Goal: Information Seeking & Learning: Find specific fact

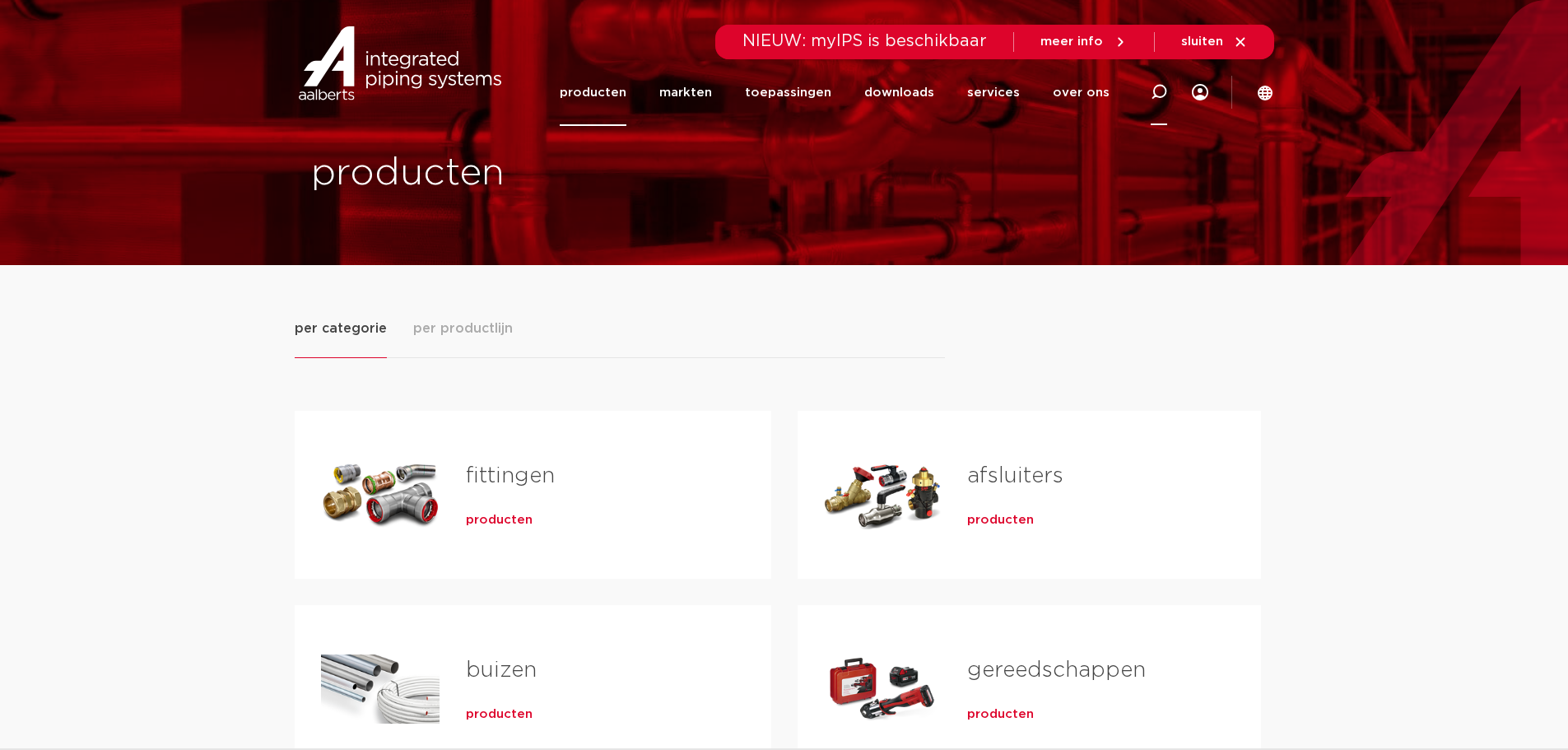
click at [1167, 96] on icon at bounding box center [1158, 92] width 17 height 17
paste input "10M070029E01"
type input "10M070029E01"
click button "Zoeken" at bounding box center [0, 0] width 0 height 0
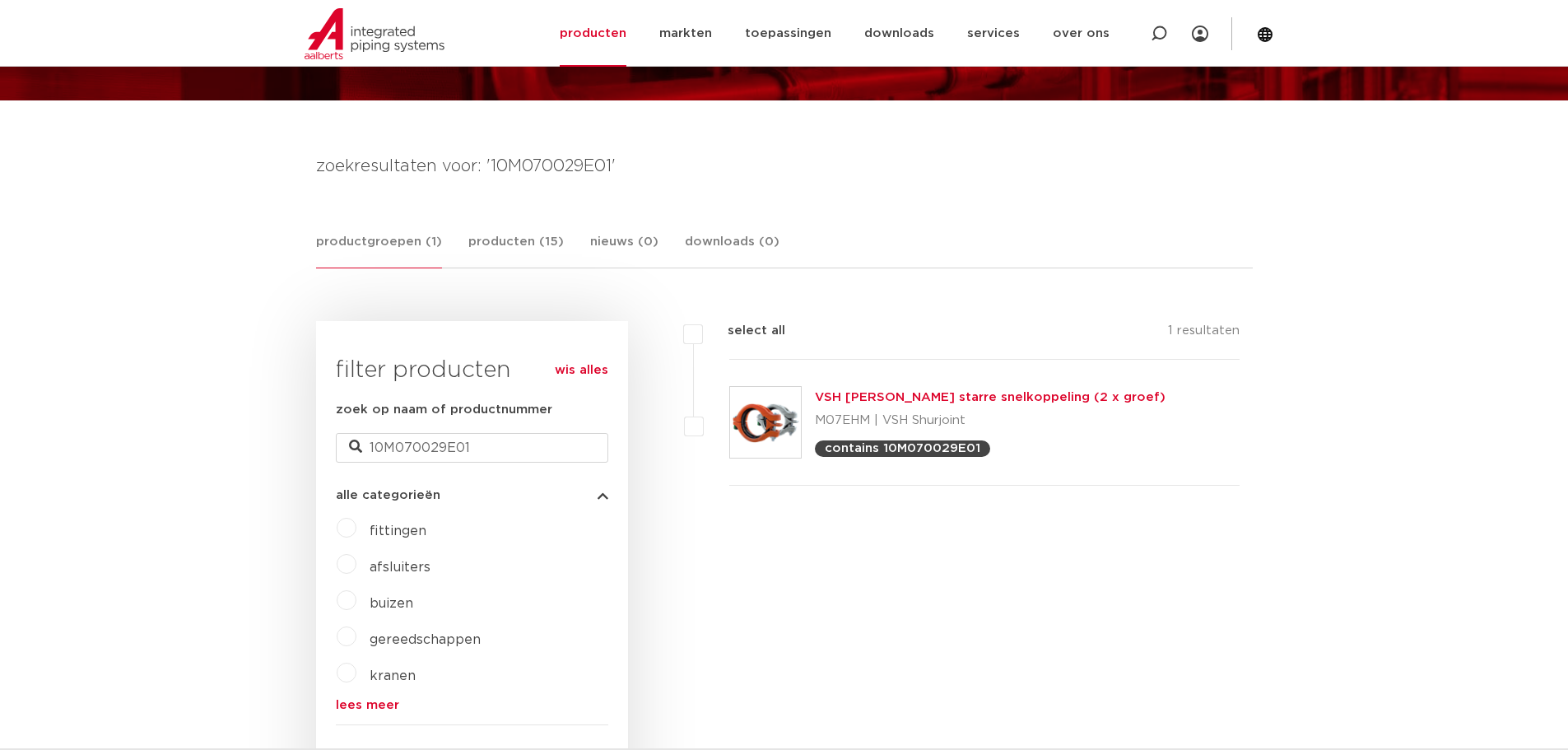
click at [910, 398] on link "VSH Shurjoint starre snelkoppeling (2 x groef)" at bounding box center [990, 397] width 351 height 12
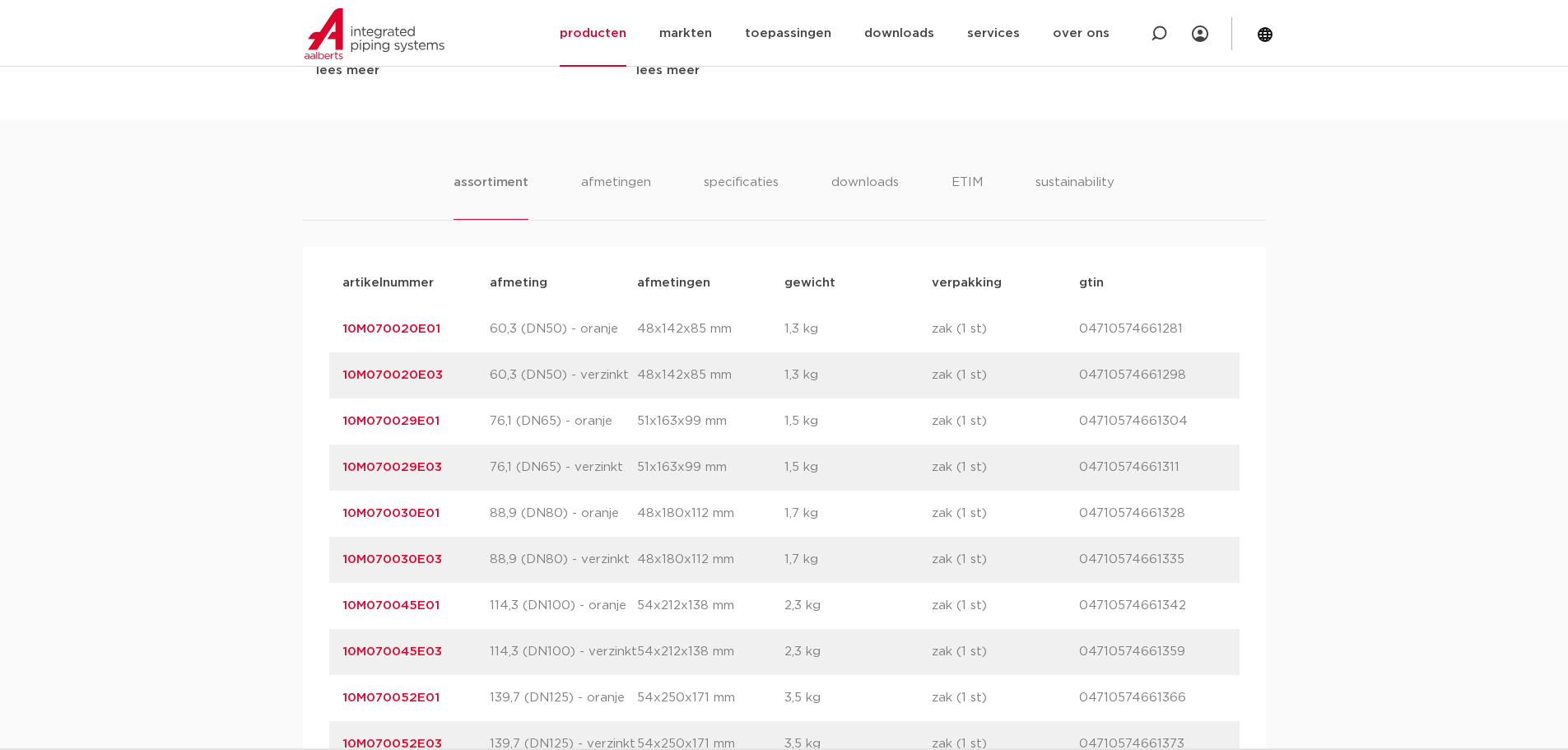
scroll to position [987, 0]
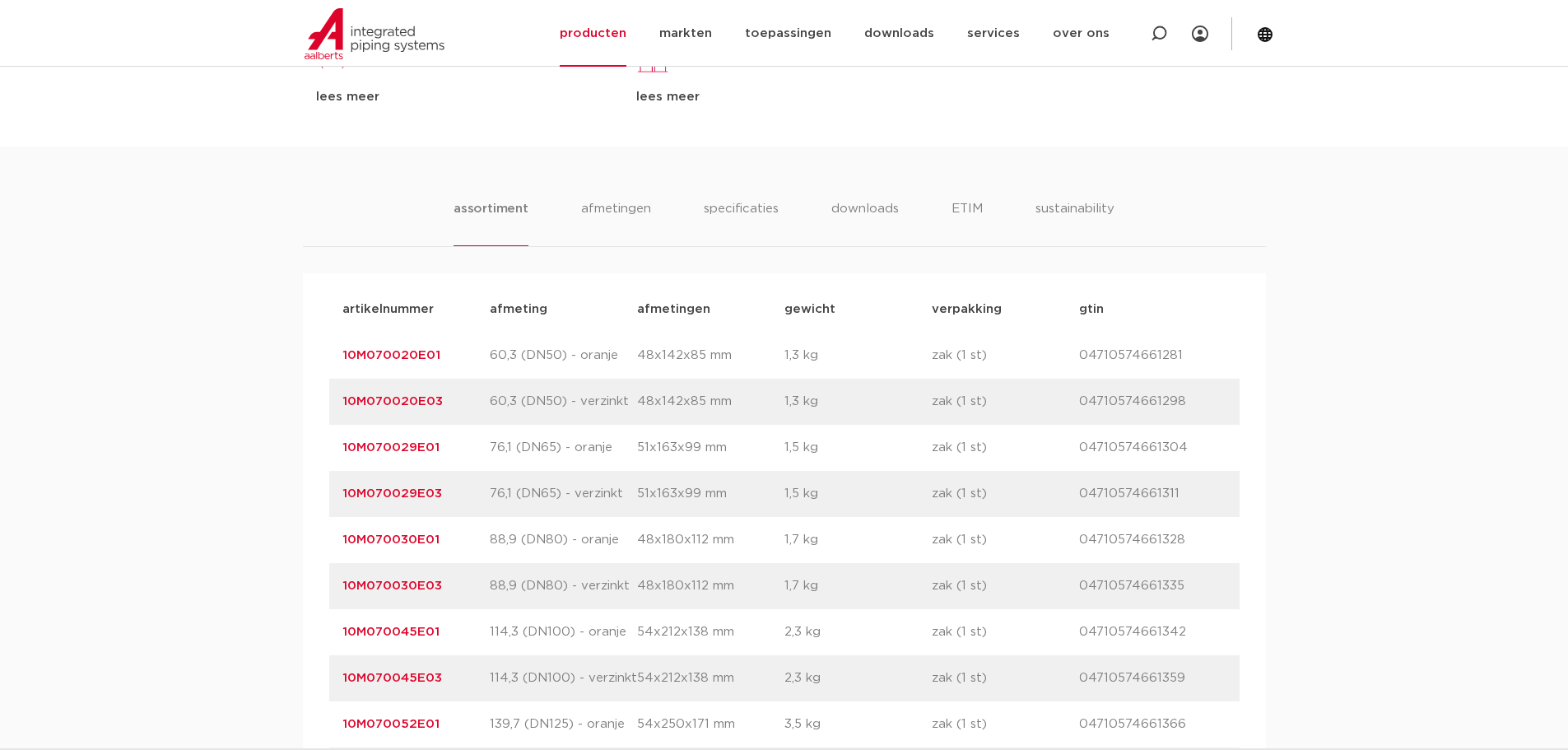
click at [397, 448] on link "10M070029E01" at bounding box center [390, 447] width 97 height 12
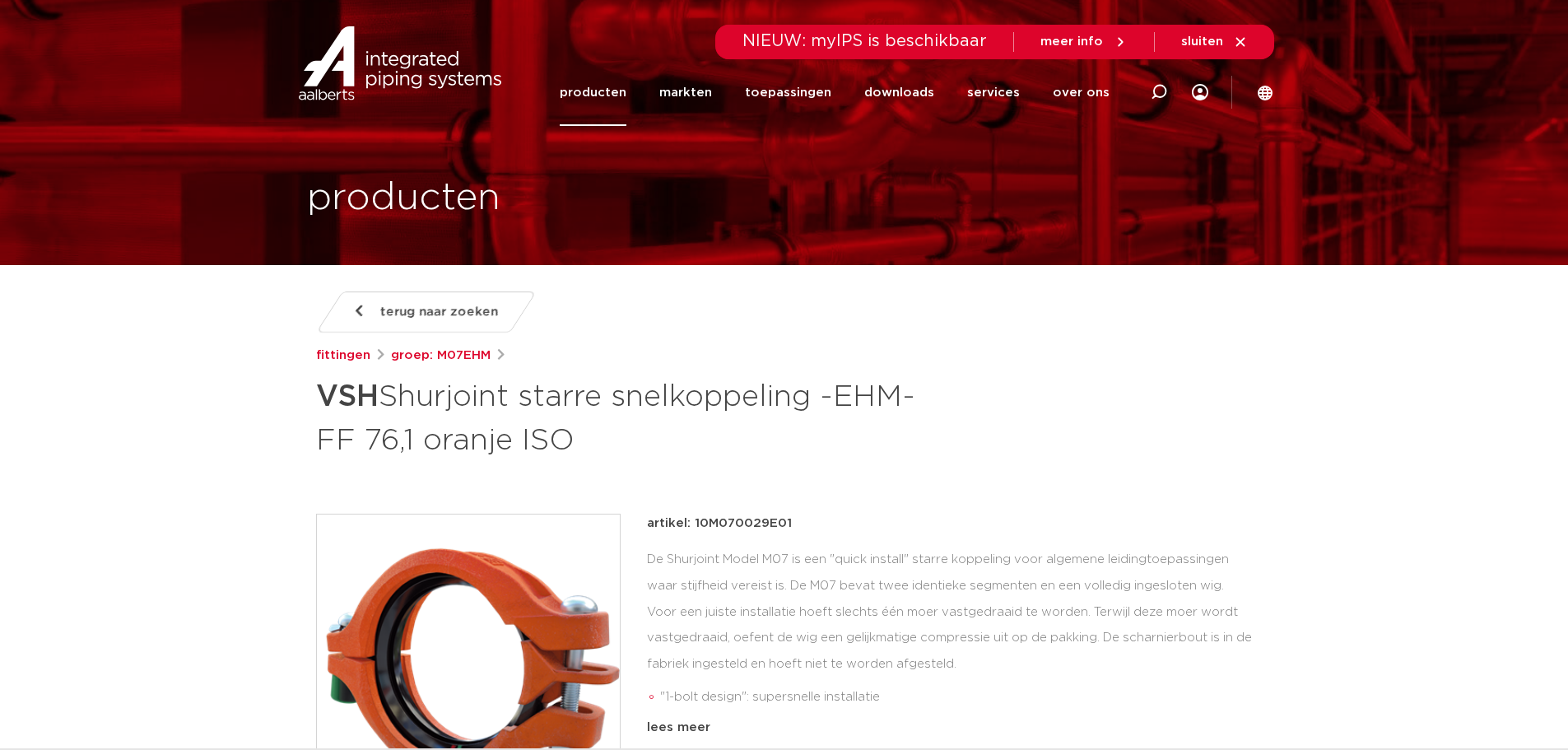
click at [605, 102] on link "producten" at bounding box center [593, 93] width 67 height 67
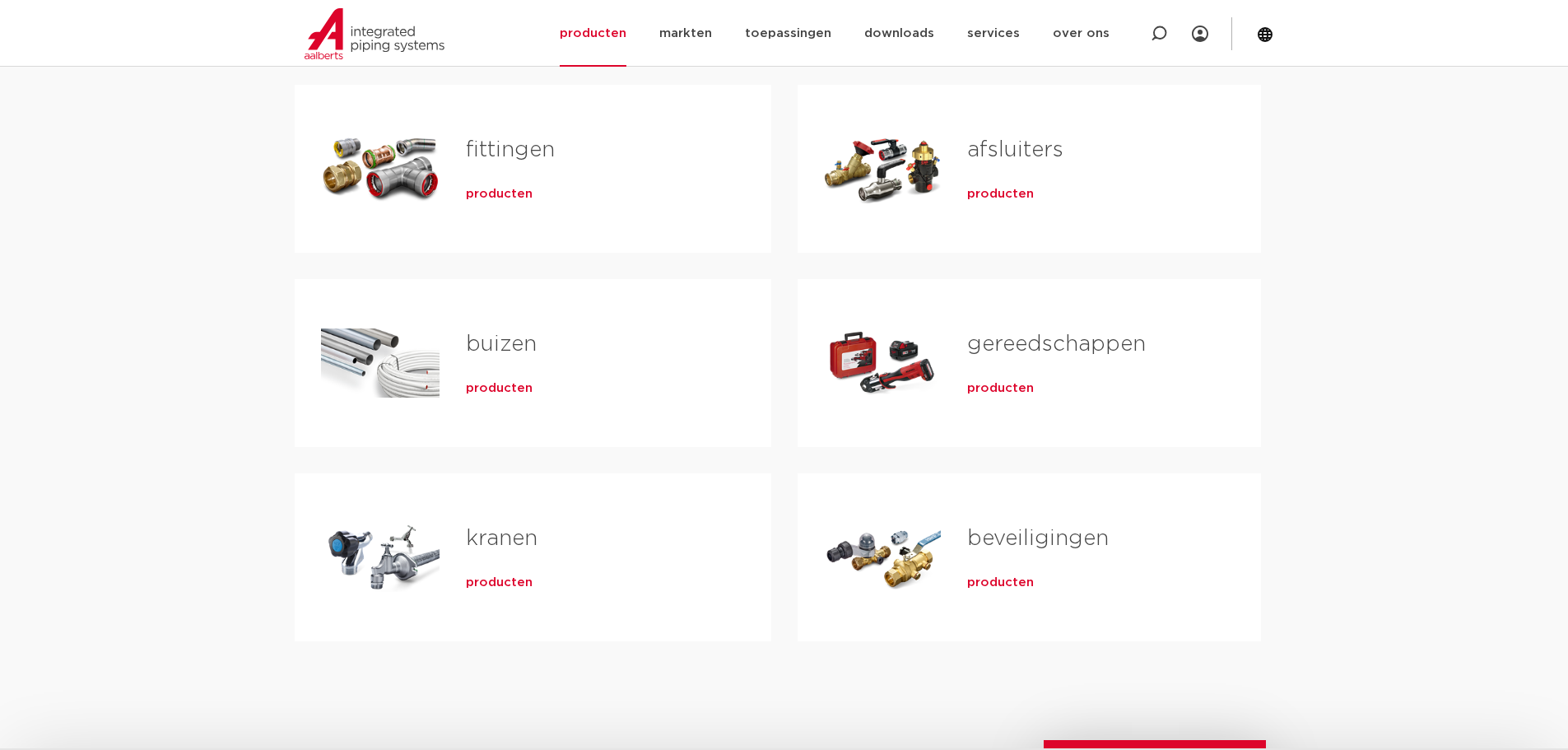
scroll to position [247, 0]
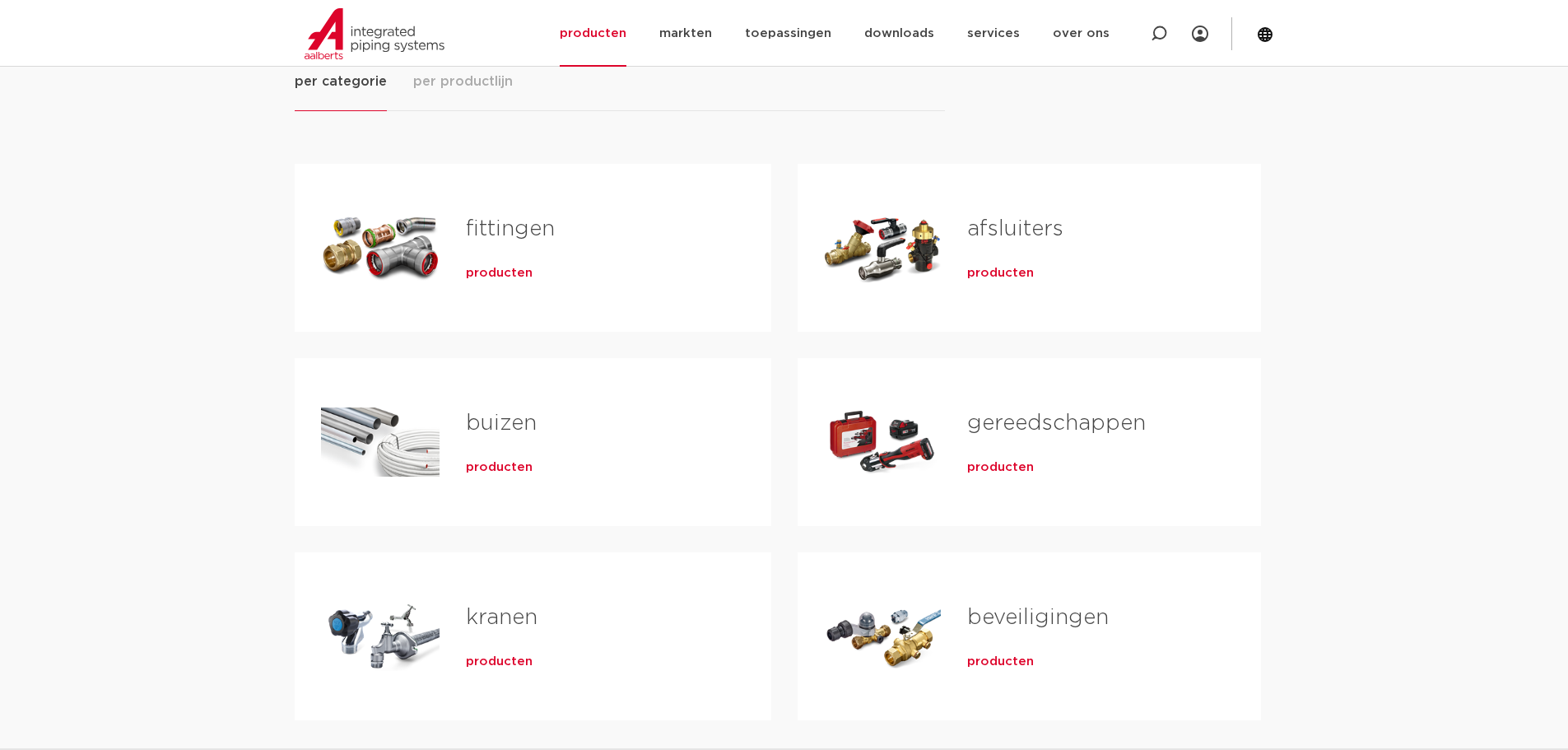
click at [483, 275] on span "producten" at bounding box center [499, 273] width 67 height 17
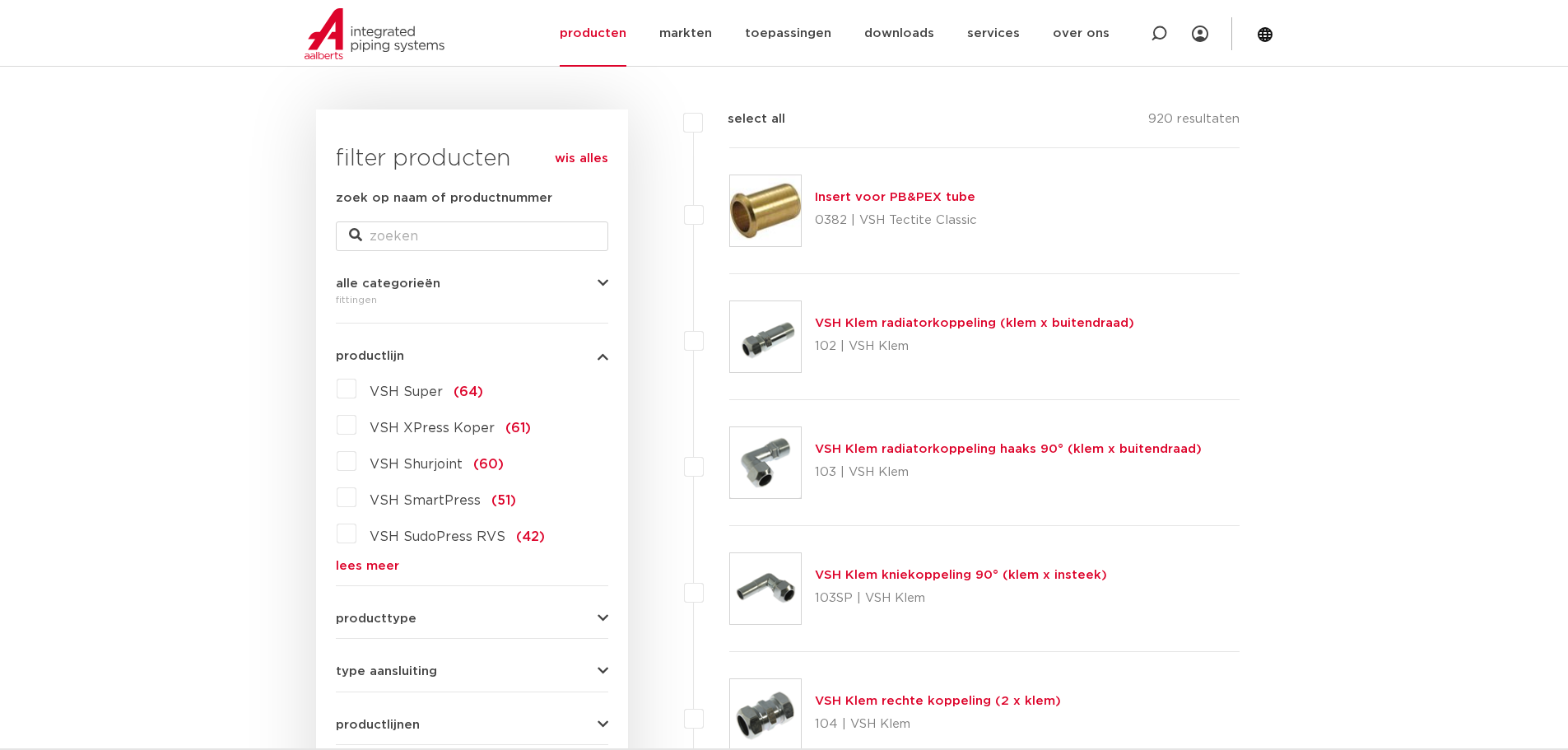
scroll to position [247, 0]
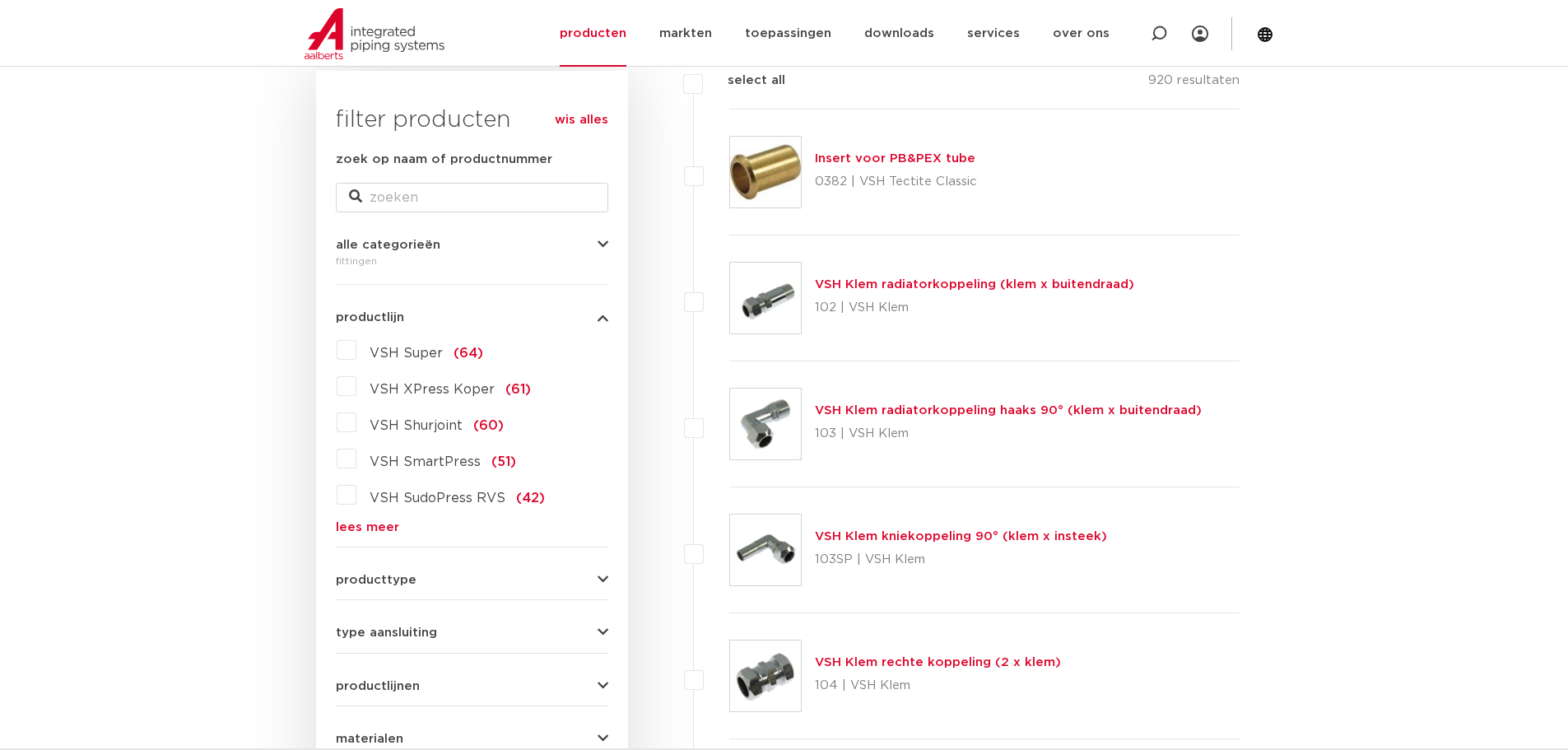
click at [356, 424] on label "VSH Shurjoint (60)" at bounding box center [429, 422] width 147 height 26
click at [0, 0] on input "VSH Shurjoint (60)" at bounding box center [0, 0] width 0 height 0
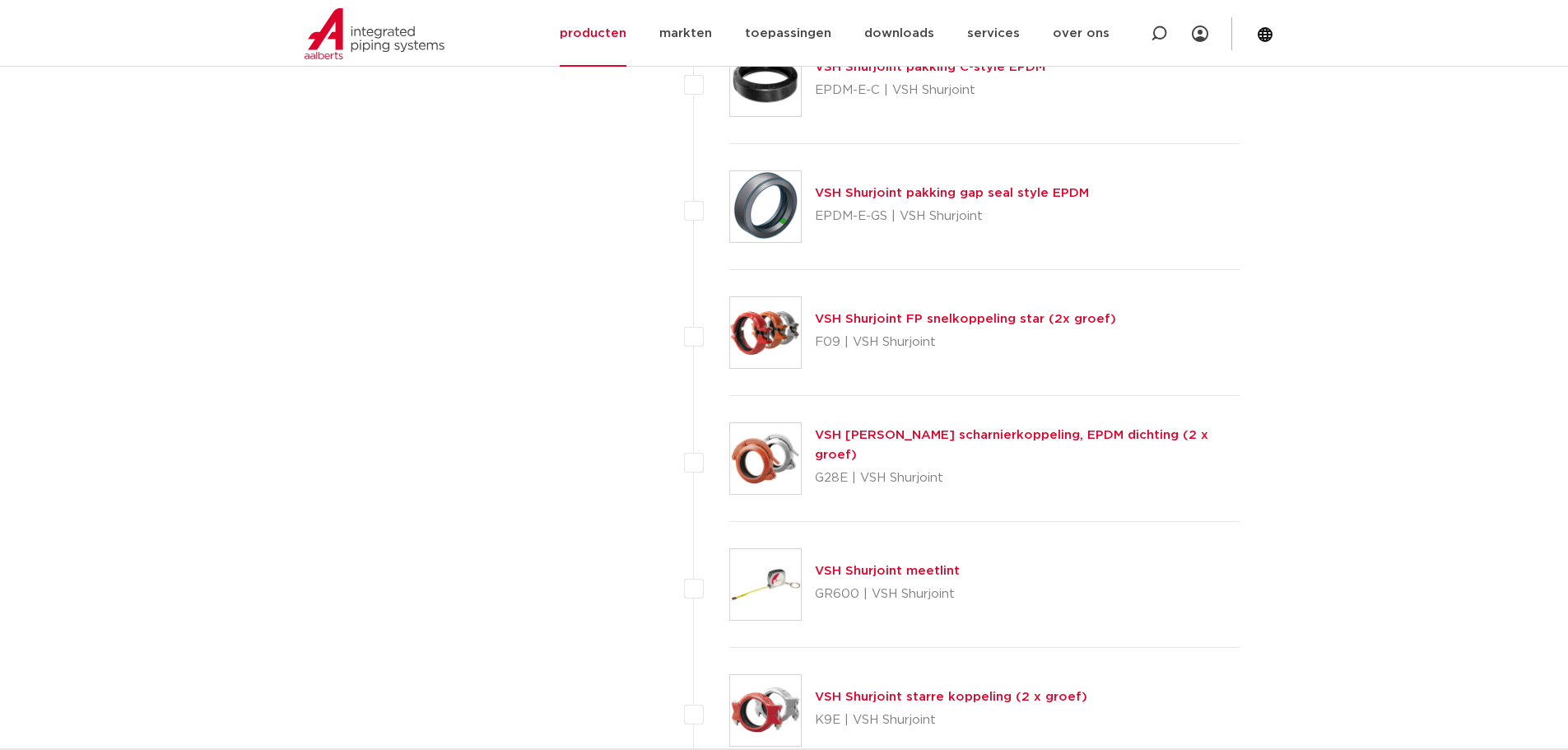
scroll to position [5349, 0]
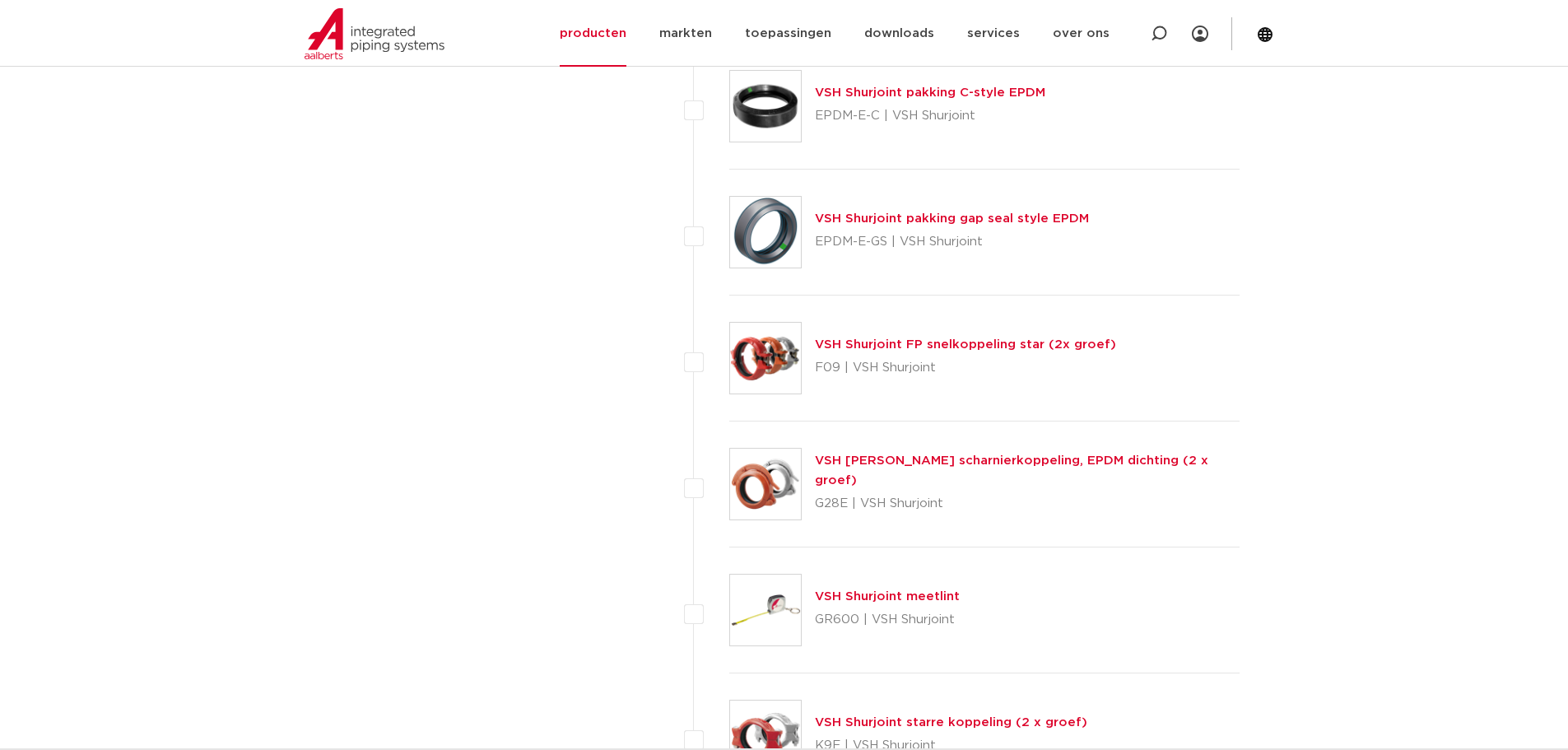
click at [970, 348] on link "VSH Shurjoint FP snelkoppeling star (2x groef)" at bounding box center [965, 345] width 301 height 12
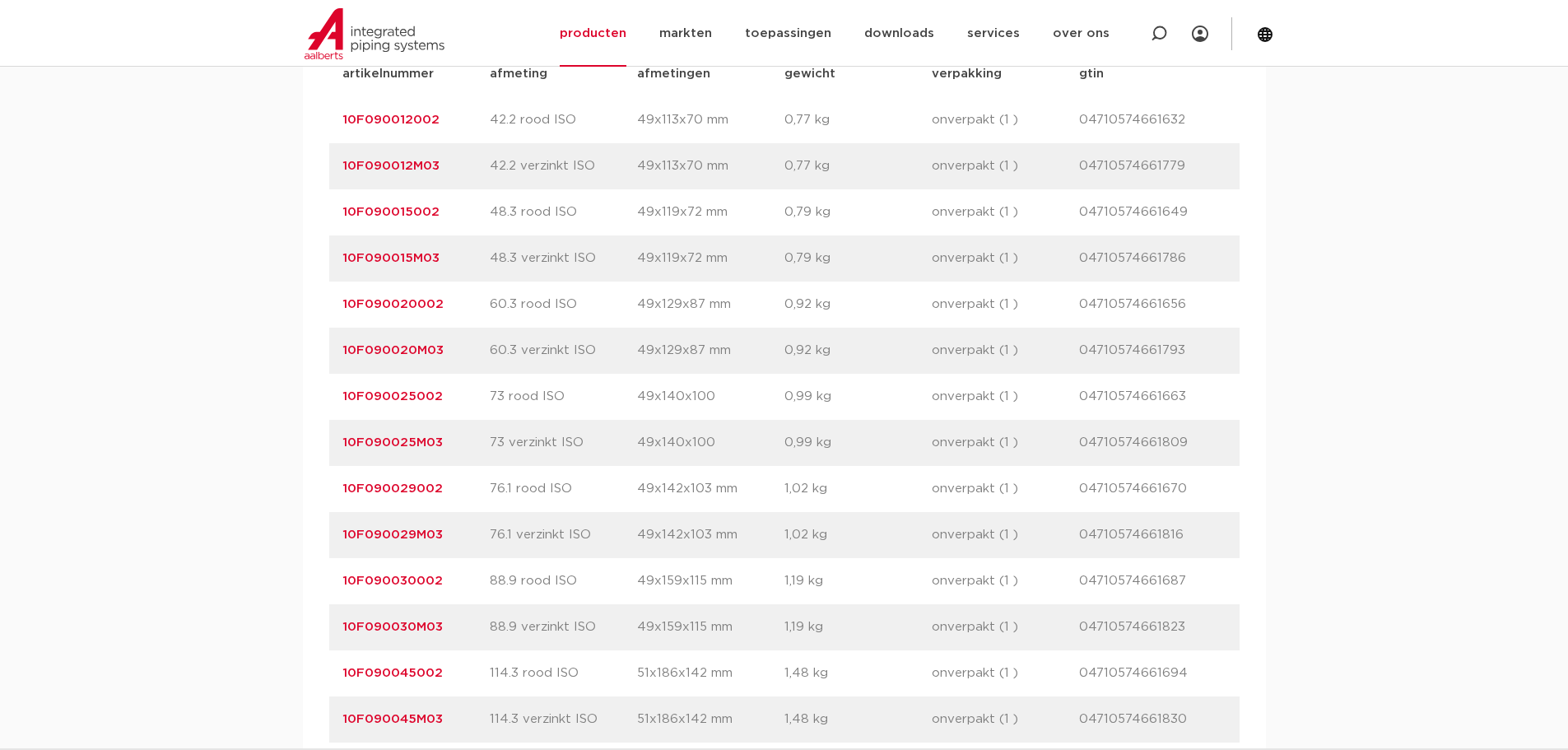
scroll to position [1152, 0]
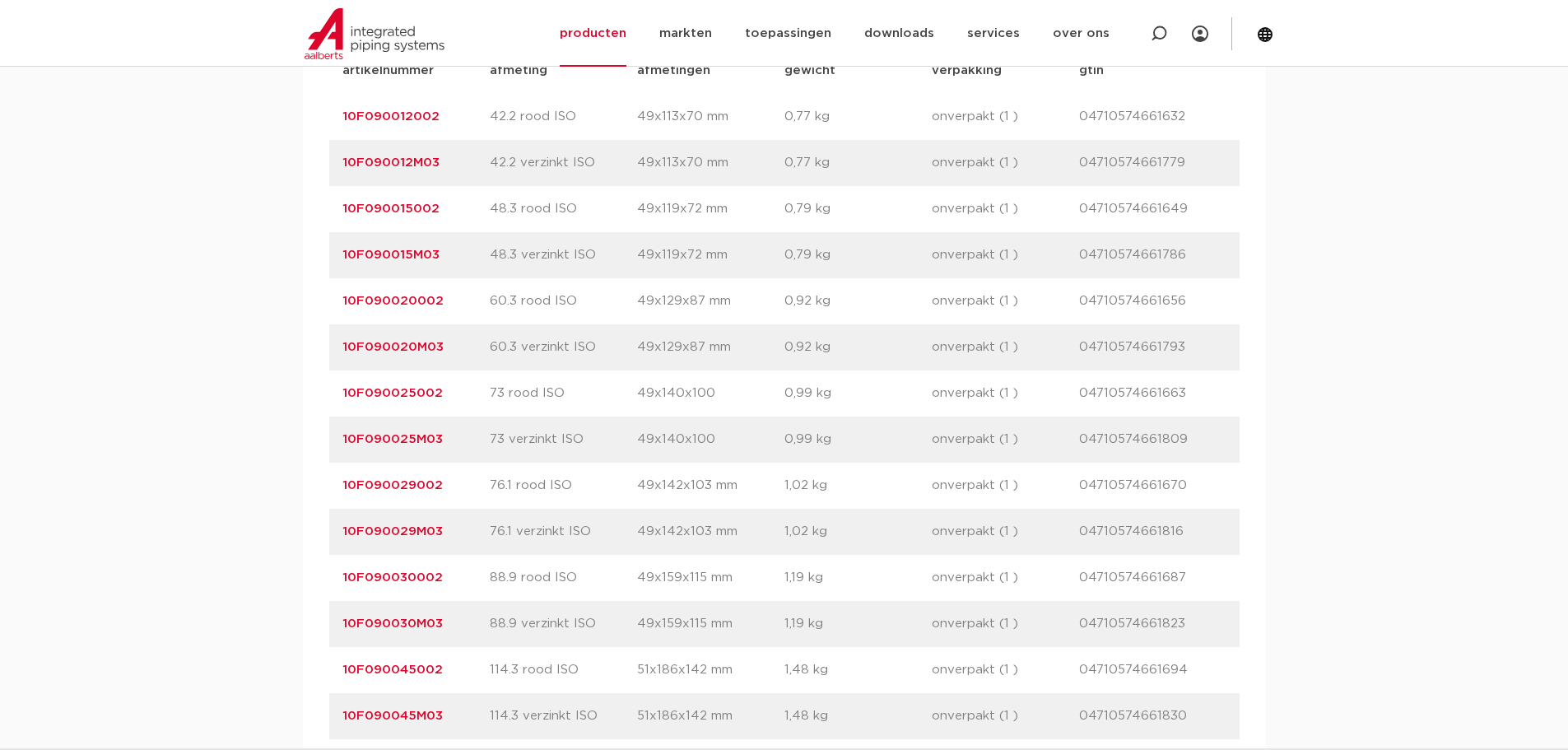
drag, startPoint x: 442, startPoint y: 486, endPoint x: 344, endPoint y: 478, distance: 98.3
click at [344, 478] on p "10F090029002" at bounding box center [415, 486] width 147 height 19
copy link "10F090029002"
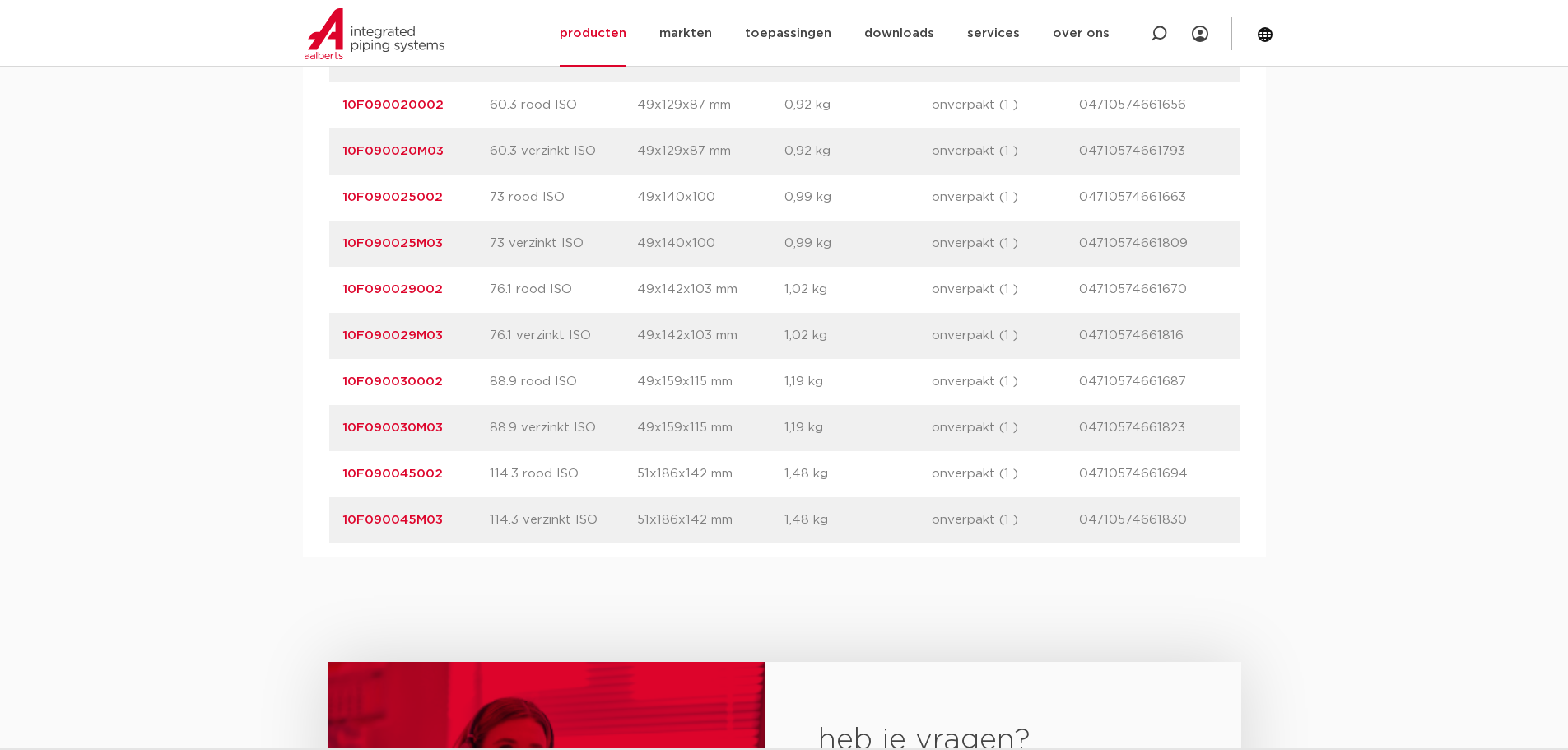
scroll to position [1399, 0]
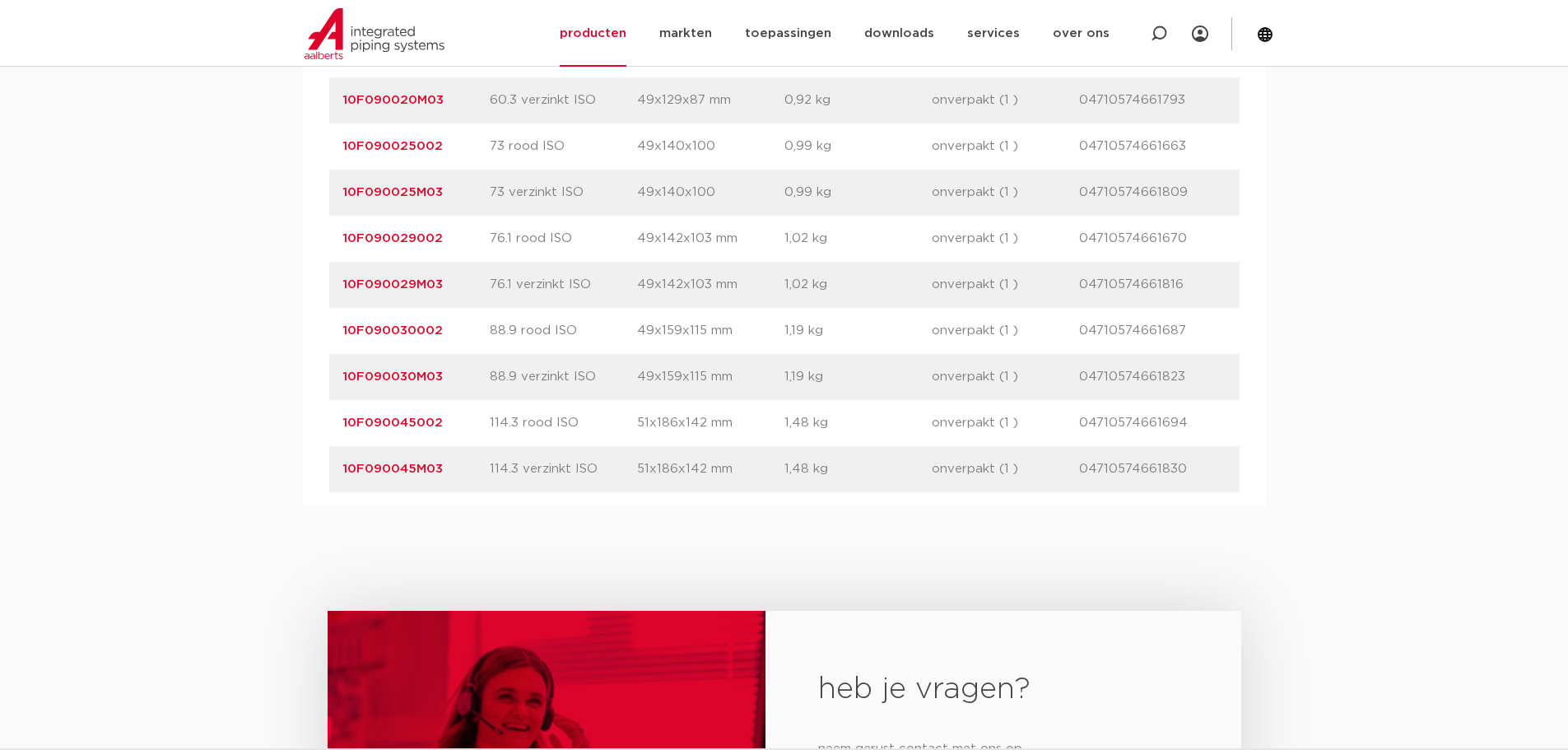
drag, startPoint x: 446, startPoint y: 421, endPoint x: 338, endPoint y: 424, distance: 108.0
click at [338, 424] on div "artikelnummer 10F090045002 afmeting 114.3 rood ISO afmetingen 51x186x142 mm gew…" at bounding box center [784, 423] width 910 height 46
copy link "10F090045002"
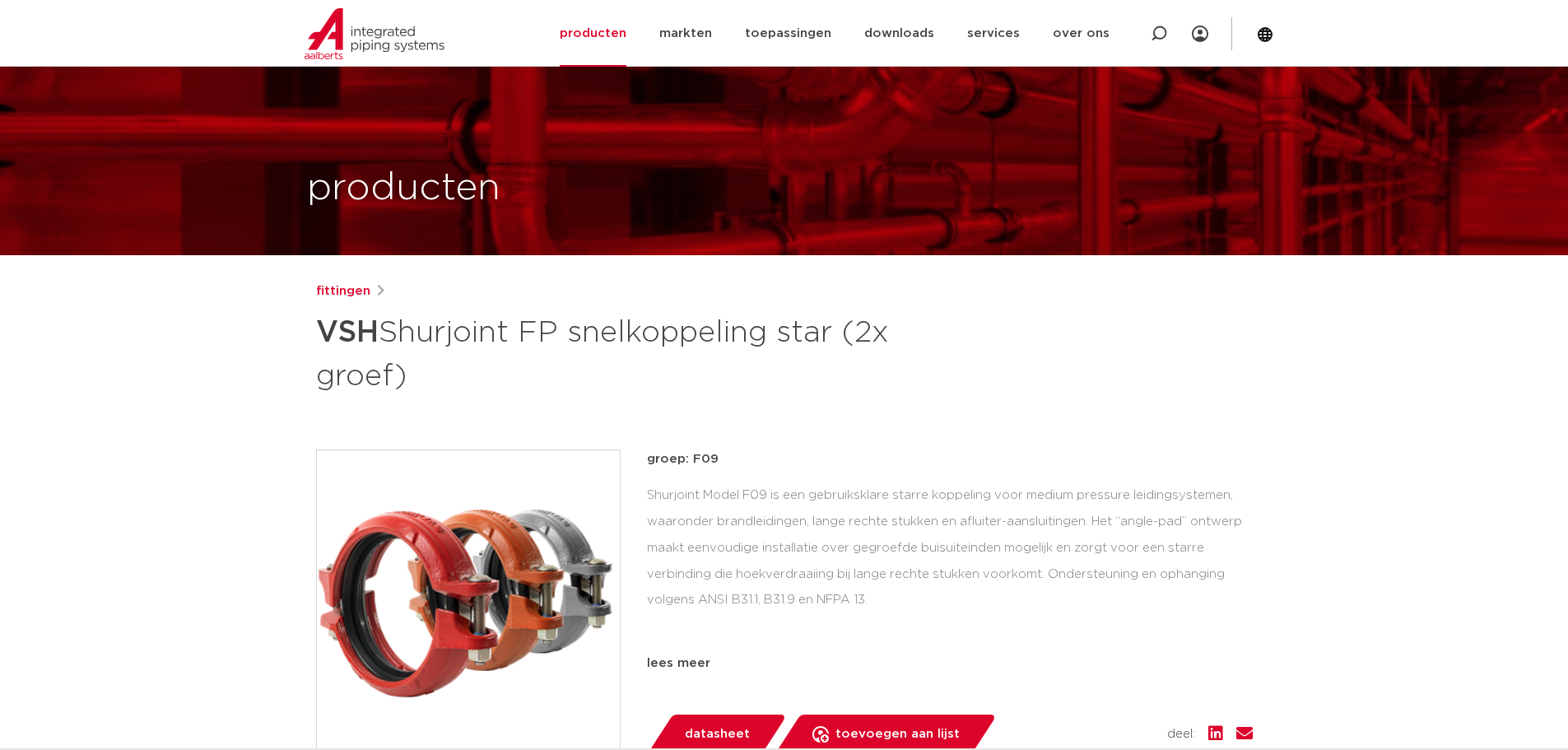
scroll to position [0, 0]
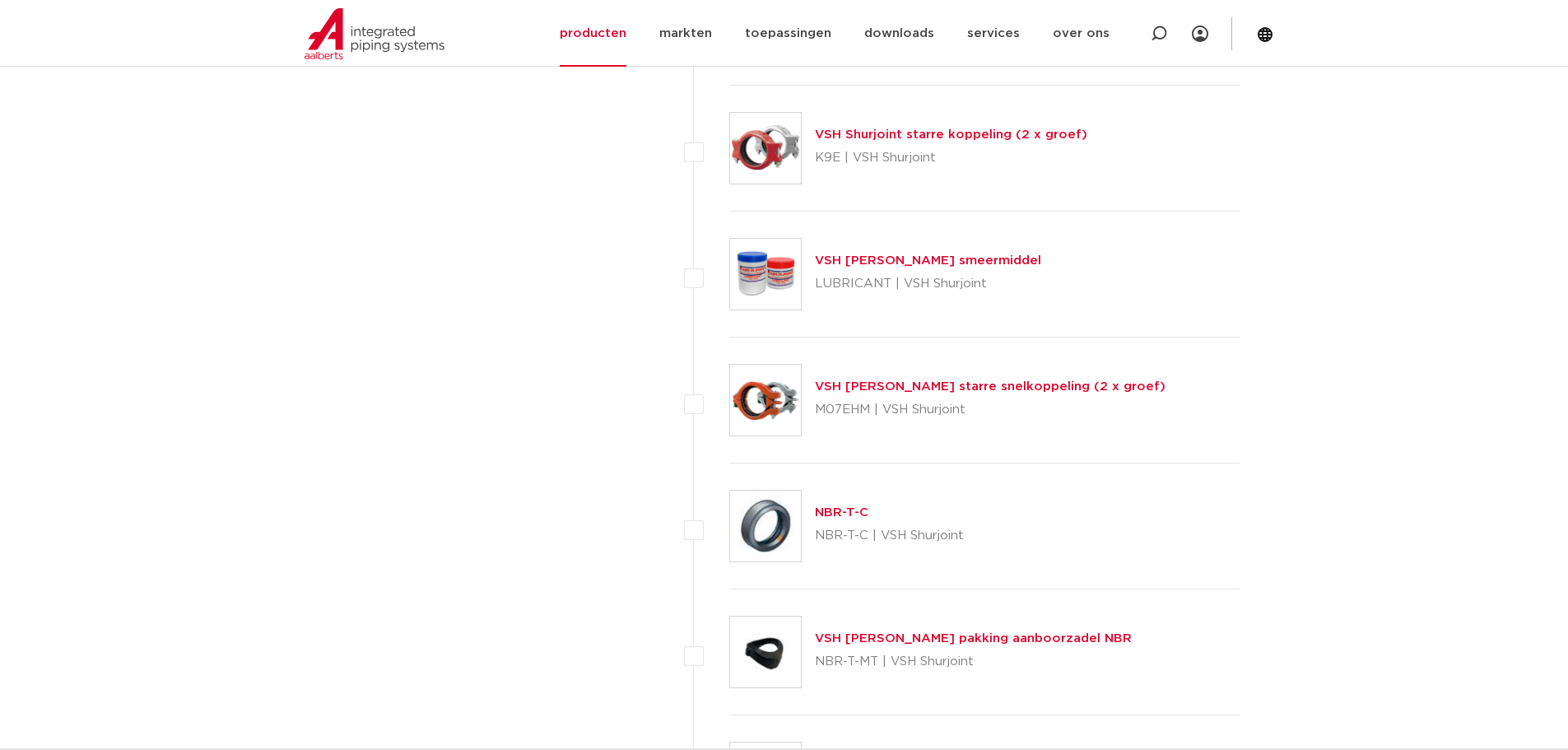
scroll to position [5925, 0]
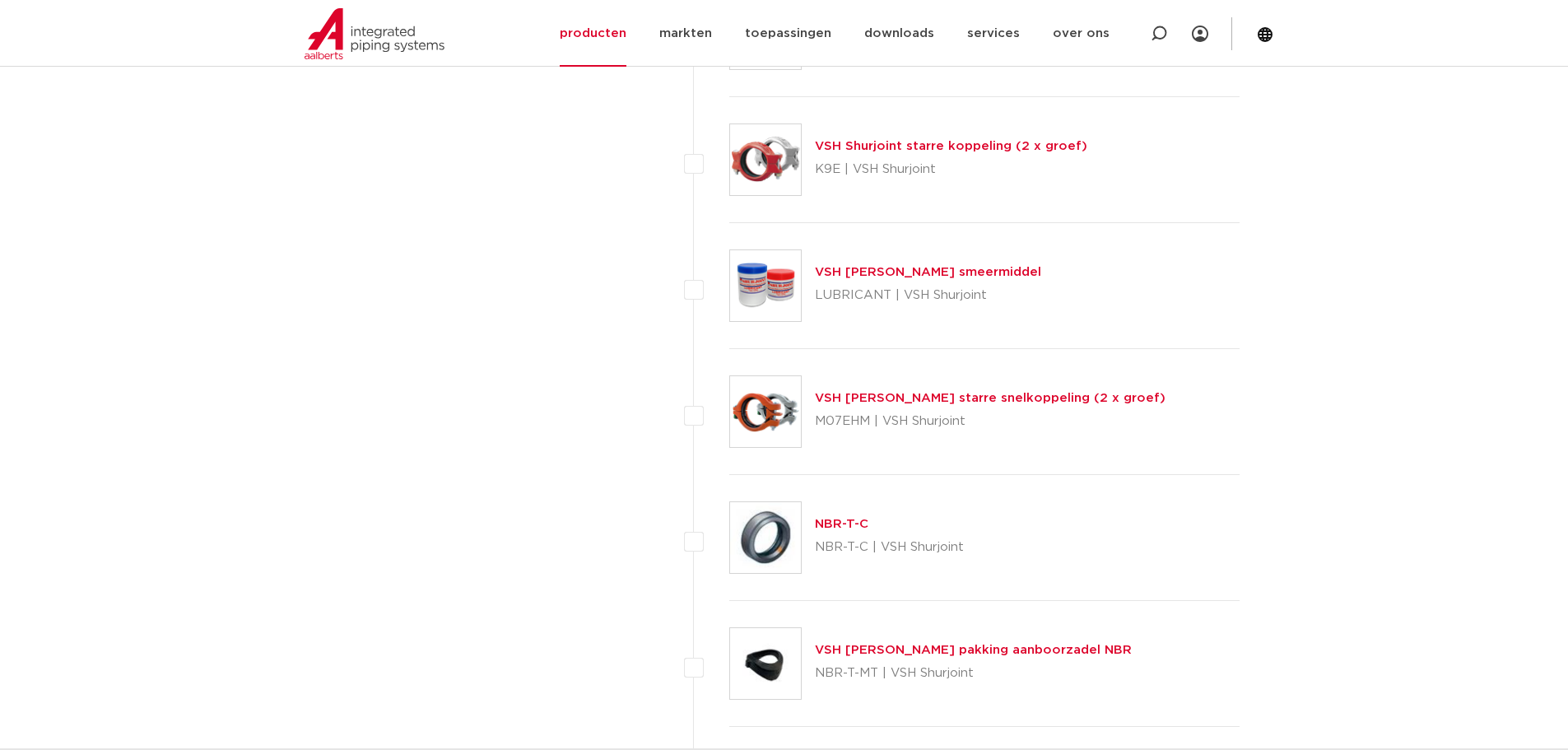
click at [978, 401] on link "VSH [PERSON_NAME] starre snelkoppeling (2 x groef)" at bounding box center [990, 397] width 351 height 12
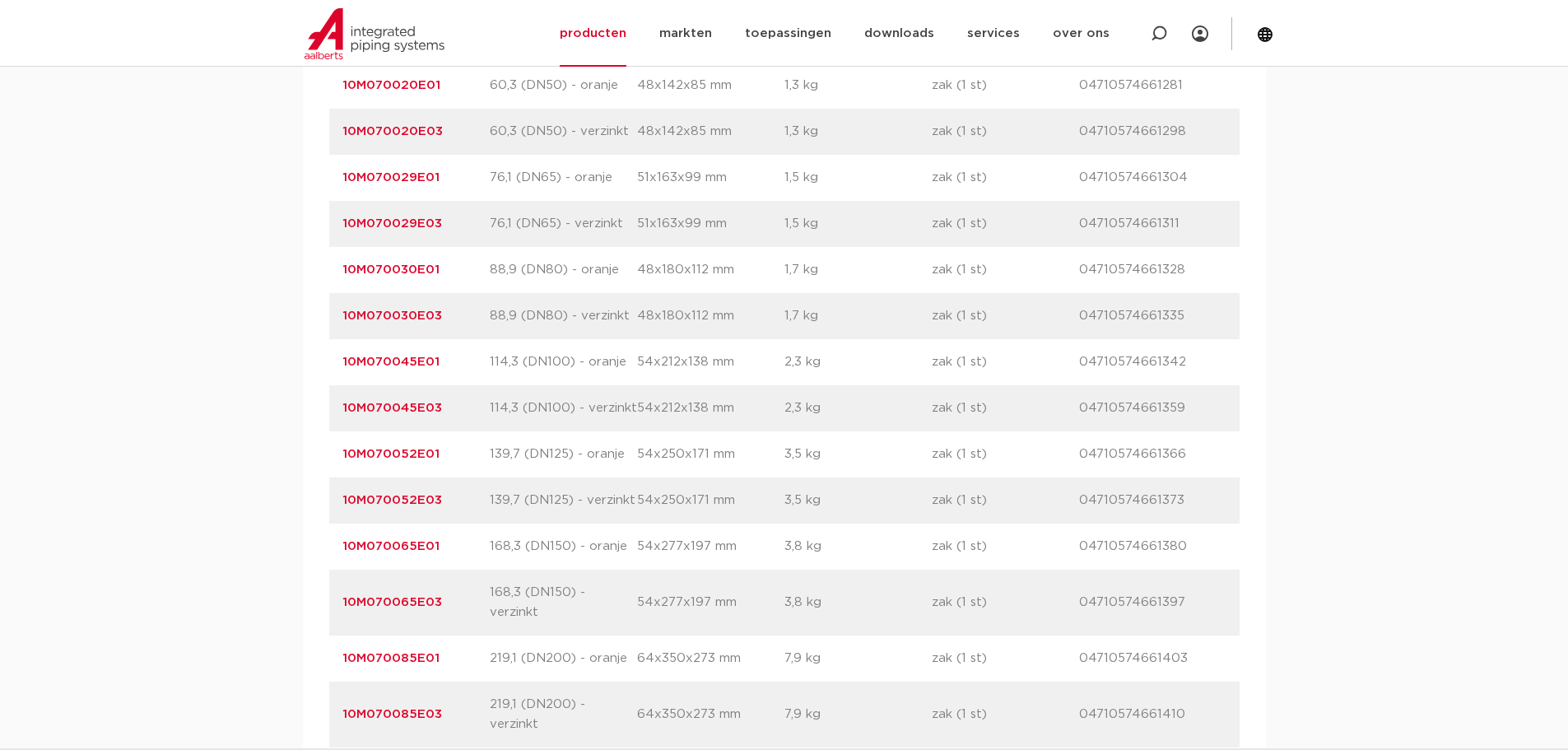
scroll to position [1235, 0]
